Goal: Find specific page/section: Find specific page/section

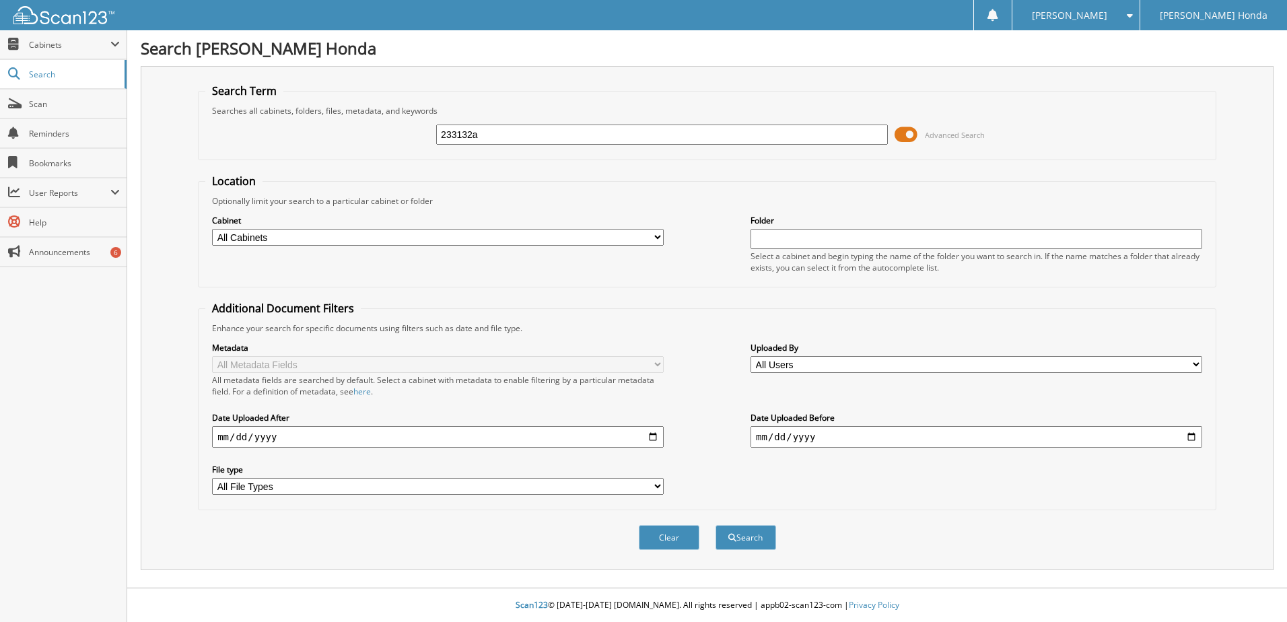
type input "233132a"
click at [716, 525] on button "Search" at bounding box center [746, 537] width 61 height 25
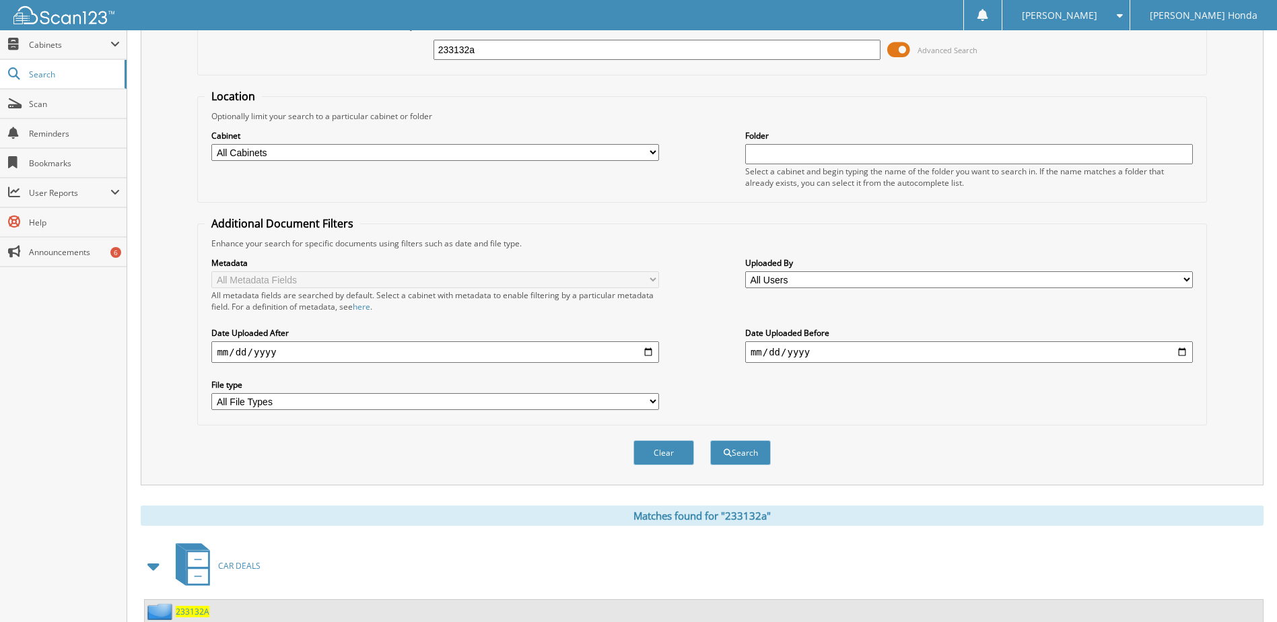
scroll to position [183, 0]
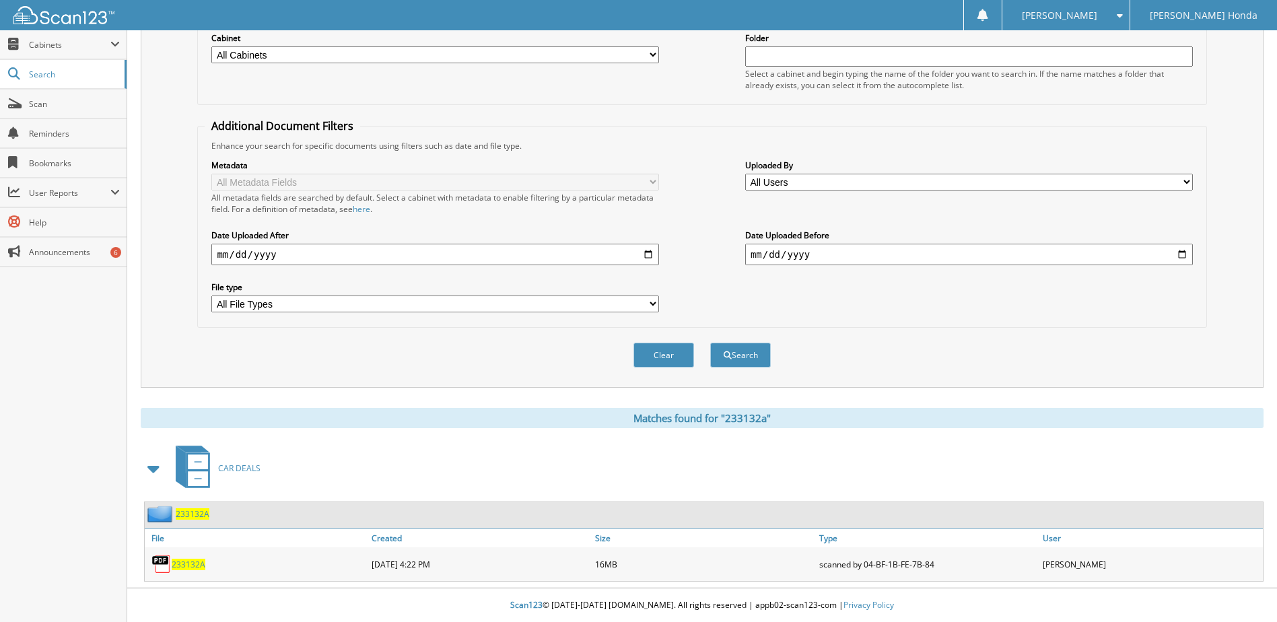
click at [189, 565] on span "233132A" at bounding box center [189, 564] width 34 height 11
